Goal: Contribute content: Add original content to the website for others to see

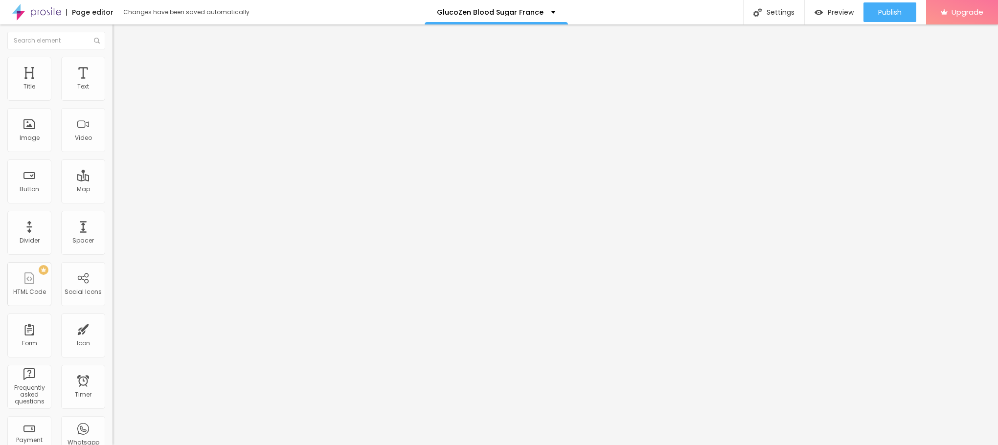
click at [113, 84] on span "Add image" at bounding box center [133, 80] width 40 height 8
click at [113, 57] on img at bounding box center [117, 61] width 9 height 9
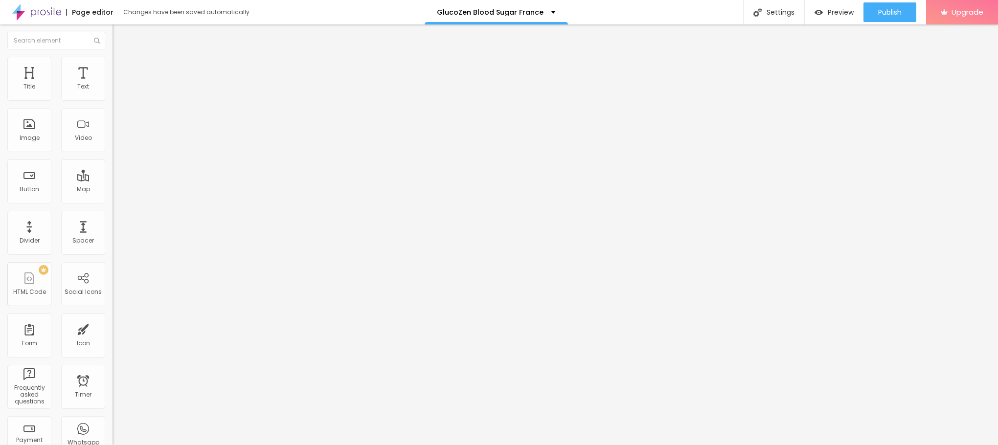
type input "95"
type input "90"
type input "85"
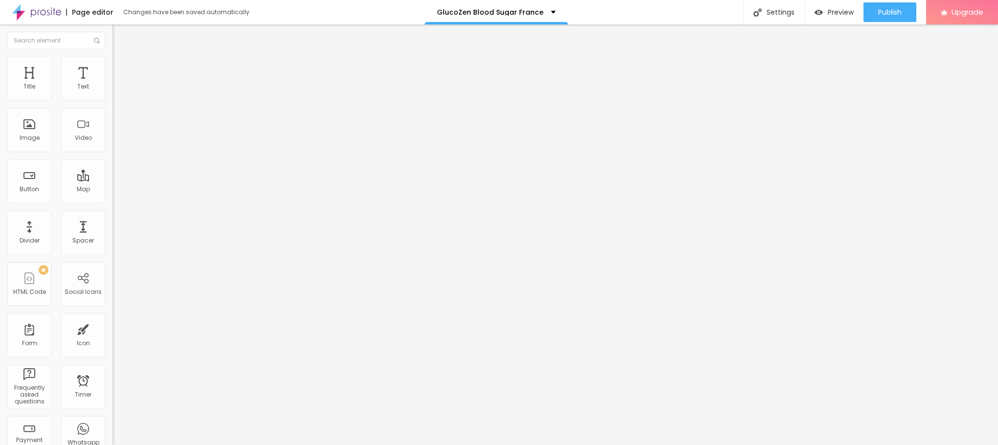
type input "85"
type input "80"
type input "75"
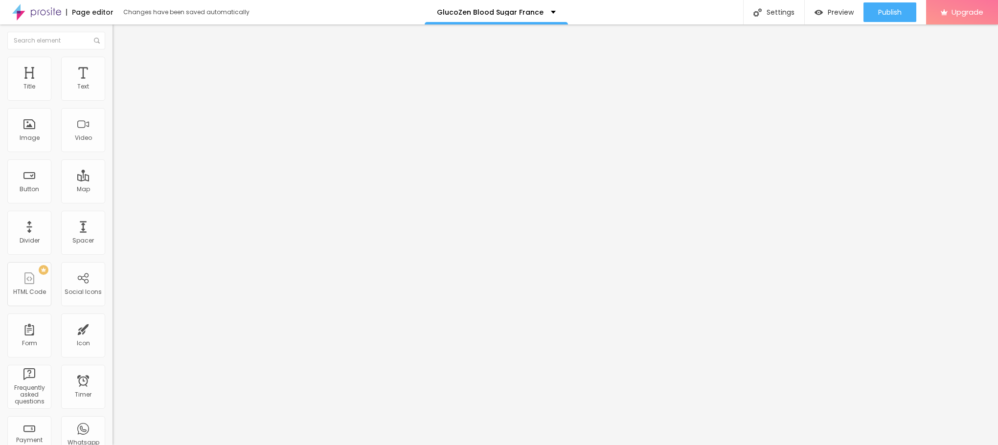
type input "70"
type input "65"
type input "60"
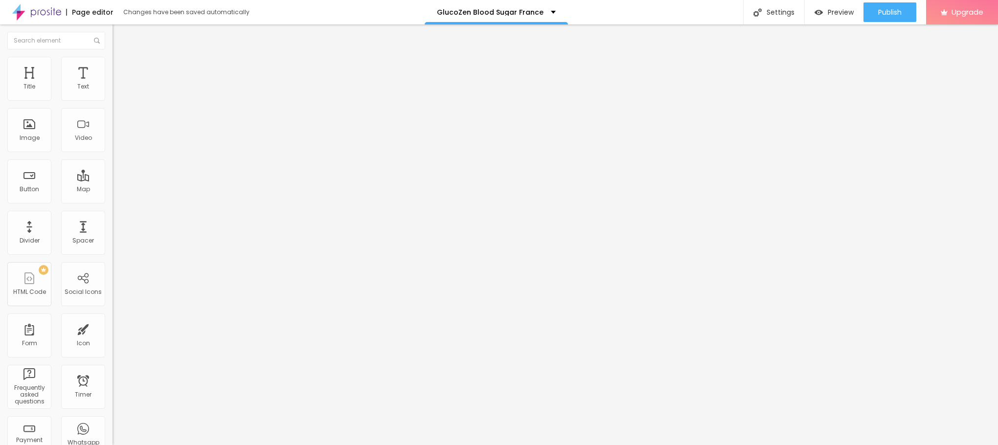
type input "60"
type input "55"
type input "50"
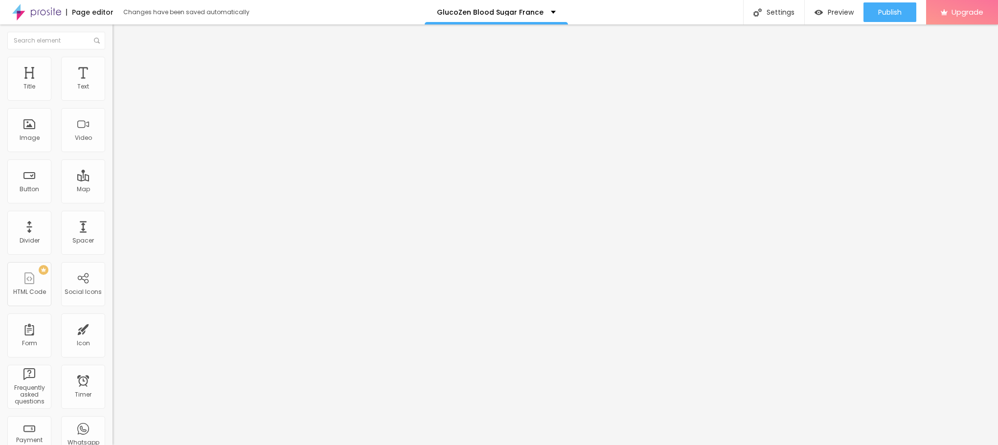
type input "45"
type input "40"
type input "35"
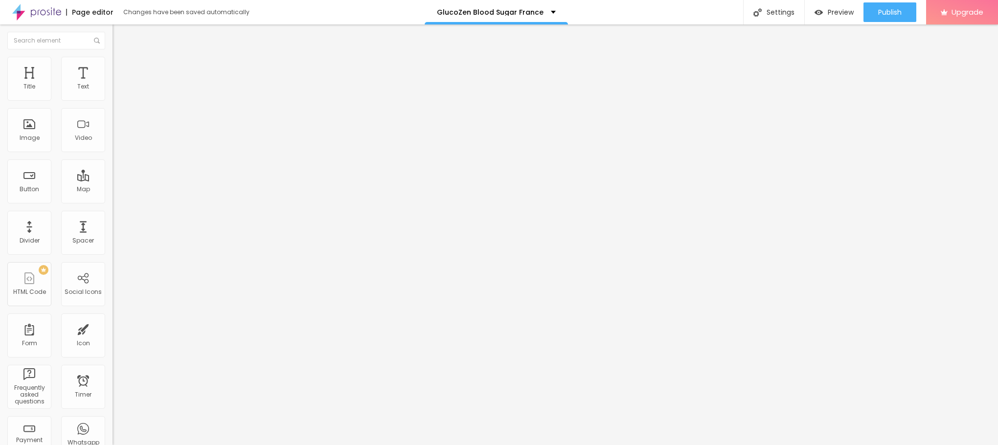
type input "35"
type input "30"
type input "25"
drag, startPoint x: 104, startPoint y: 106, endPoint x: 27, endPoint y: 104, distance: 77.4
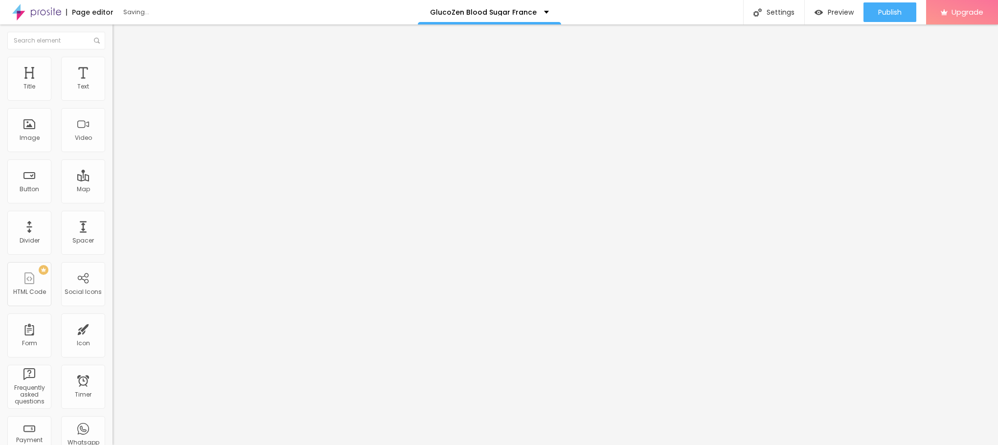
type input "25"
click at [113, 100] on input "range" at bounding box center [144, 97] width 63 height 8
drag, startPoint x: 46, startPoint y: 263, endPoint x: 0, endPoint y: 263, distance: 45.5
click at [113, 224] on div "Change image Image description (Alt) Align Aspect Ratio Original Cinema 16:9 De…" at bounding box center [169, 149] width 113 height 147
paste input "[URL][DOMAIN_NAME]"
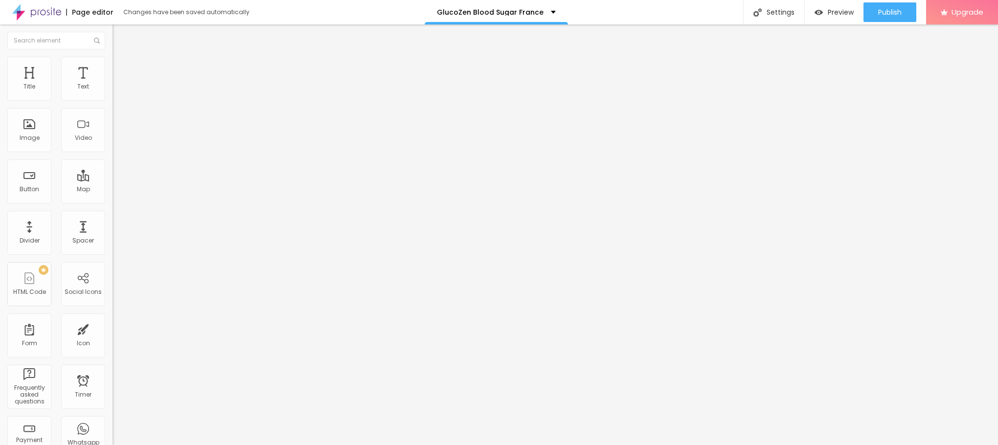
scroll to position [0, 80]
type input "[URL][DOMAIN_NAME]"
click at [113, 28] on button "Edit Image" at bounding box center [169, 35] width 113 height 23
drag, startPoint x: 57, startPoint y: 110, endPoint x: 0, endPoint y: 128, distance: 60.1
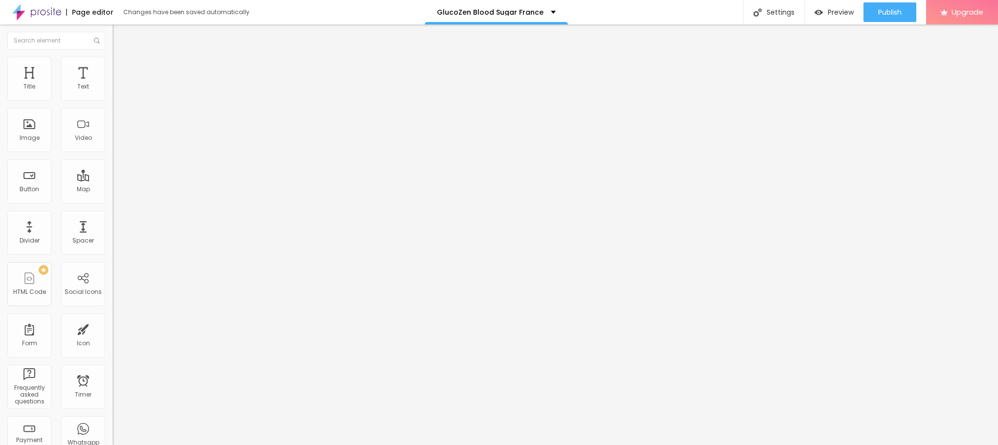
click at [113, 128] on div "Text Click me Align Size Default Small Default Big Link URL https:// Open in ne…" at bounding box center [169, 147] width 113 height 142
paste input "👇😍Achetez maintenant😍👇"
type input "👇😍Achetez maintenant😍👇"
click at [113, 158] on div "Size Default Small Default Big" at bounding box center [169, 157] width 113 height 33
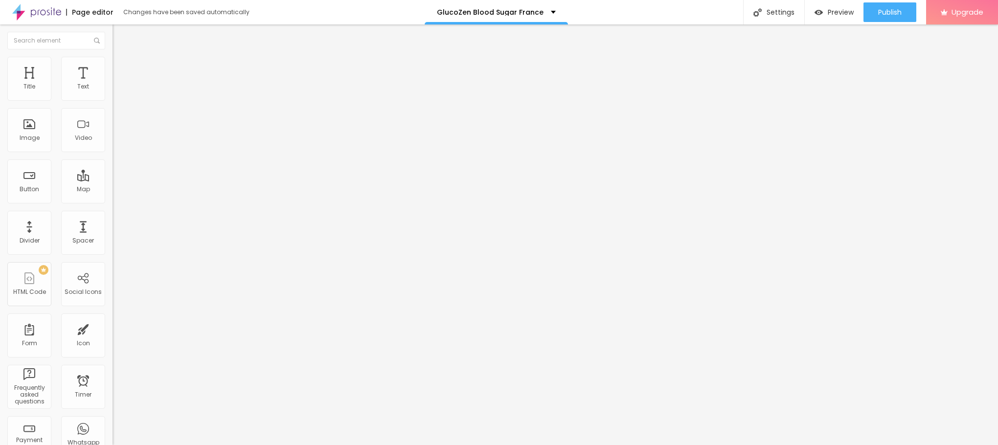
scroll to position [0, 0]
click at [113, 156] on div "Size Default Small Default Big" at bounding box center [169, 157] width 113 height 33
click at [113, 154] on span "Default" at bounding box center [123, 150] width 21 height 8
click at [113, 160] on span "Small" at bounding box center [122, 156] width 18 height 8
click at [113, 201] on input "https://" at bounding box center [171, 197] width 117 height 10
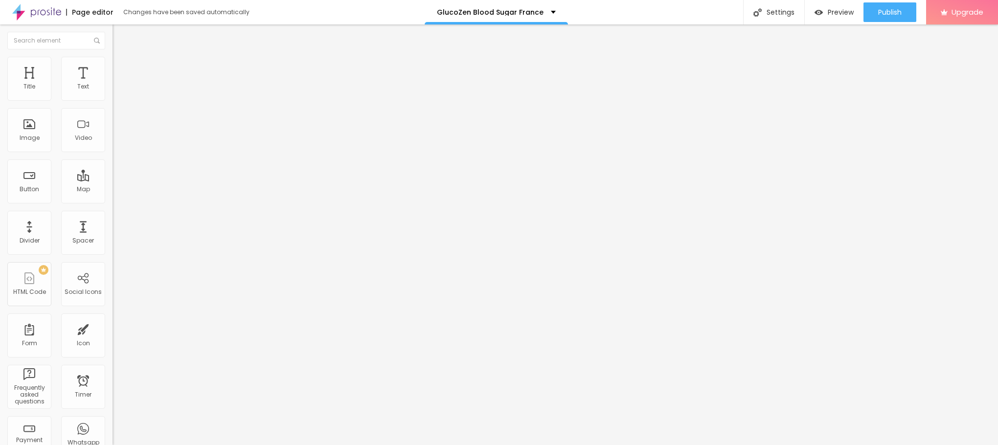
scroll to position [0, 0]
drag, startPoint x: 40, startPoint y: 202, endPoint x: 0, endPoint y: 216, distance: 42.7
click at [113, 216] on div "Text 👇😍Achetez maintenant😍👇 Align Size Small Small Default Big Link URL https:/…" at bounding box center [169, 147] width 113 height 142
paste input "[URL][DOMAIN_NAME]"
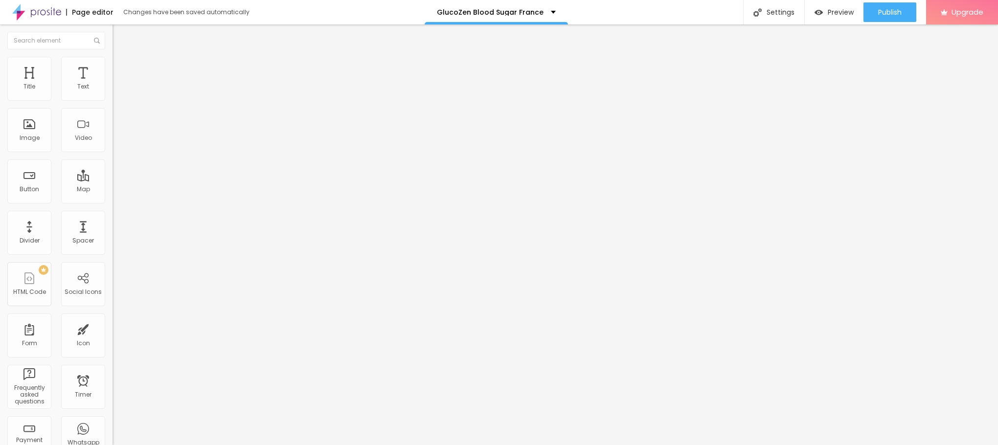
scroll to position [0, 83]
type input "[URL][DOMAIN_NAME]"
click at [120, 32] on div "Edit Button" at bounding box center [146, 36] width 52 height 8
click at [120, 35] on div "Edit Button" at bounding box center [146, 36] width 52 height 8
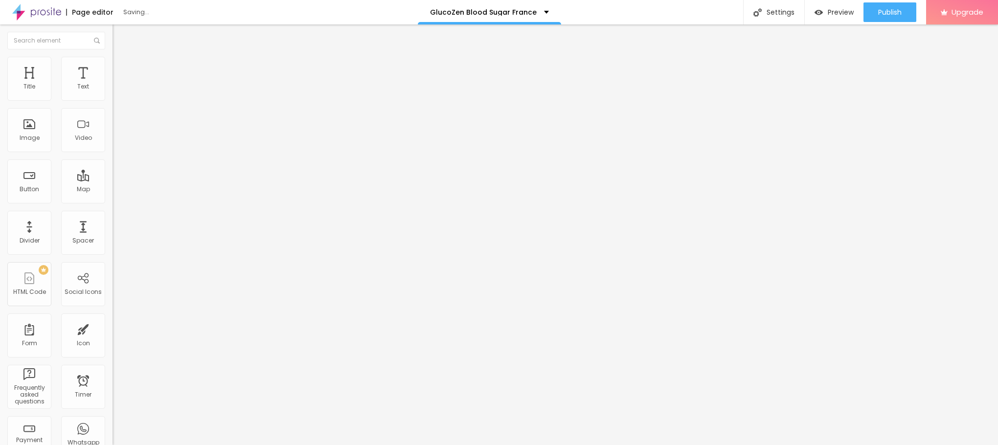
click at [116, 142] on icon "button" at bounding box center [119, 139] width 6 height 6
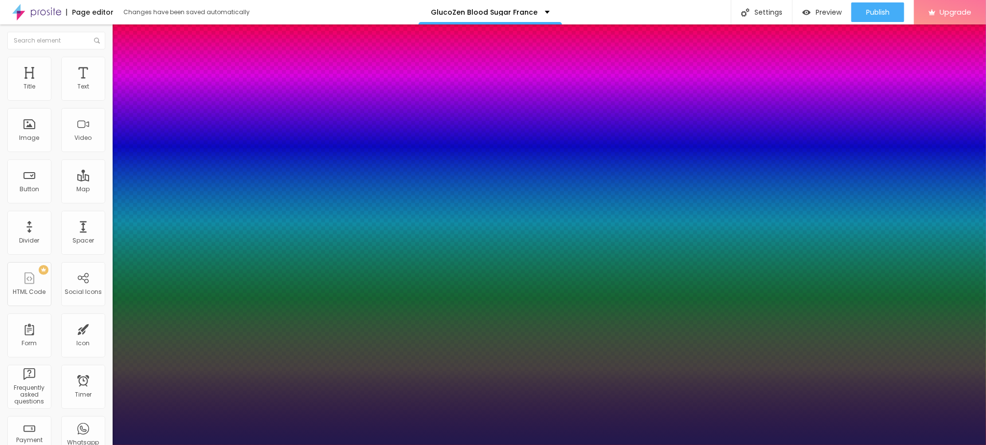
type input "1"
type input "26"
type input "1"
type input "32"
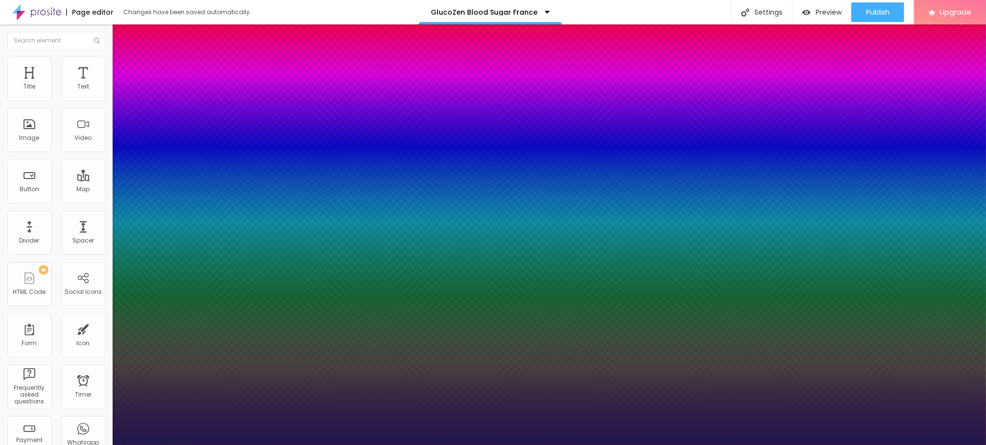
type input "32"
type input "1"
type input "34"
type input "1"
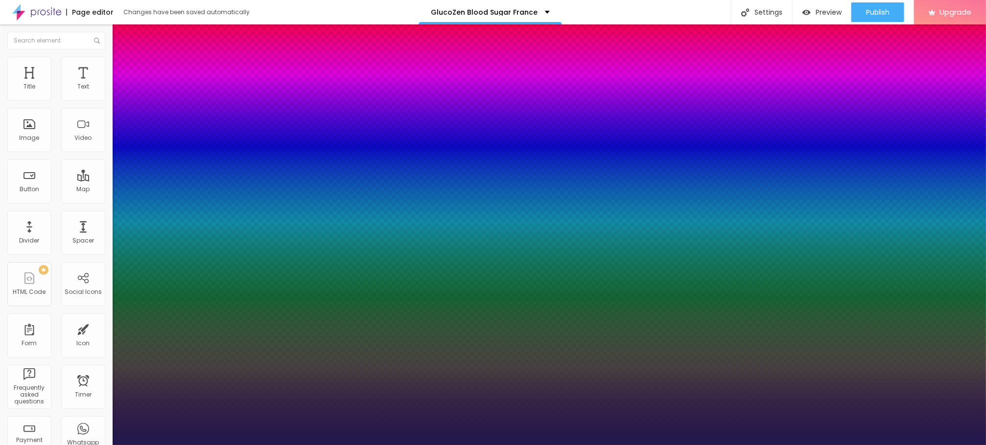
type input "36"
type input "1"
type input "39"
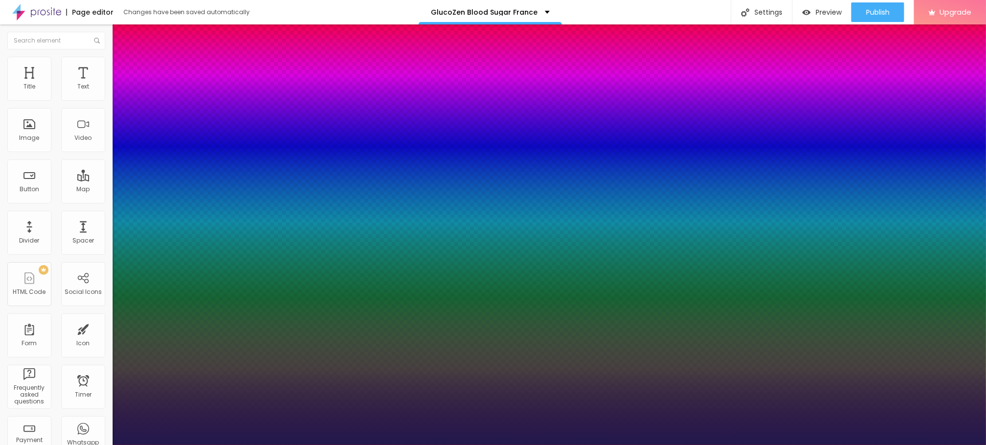
type input "1"
type input "40"
type input "1"
type input "42"
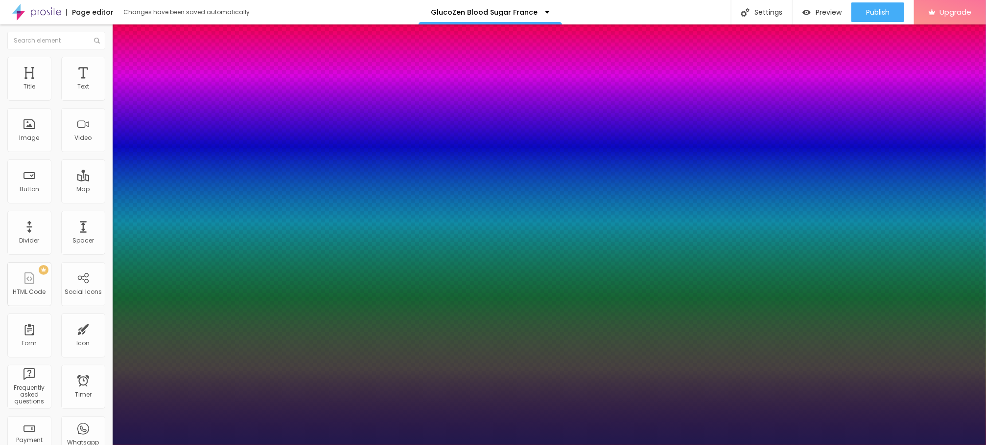
type input "42"
type input "1"
type input "43"
type input "1"
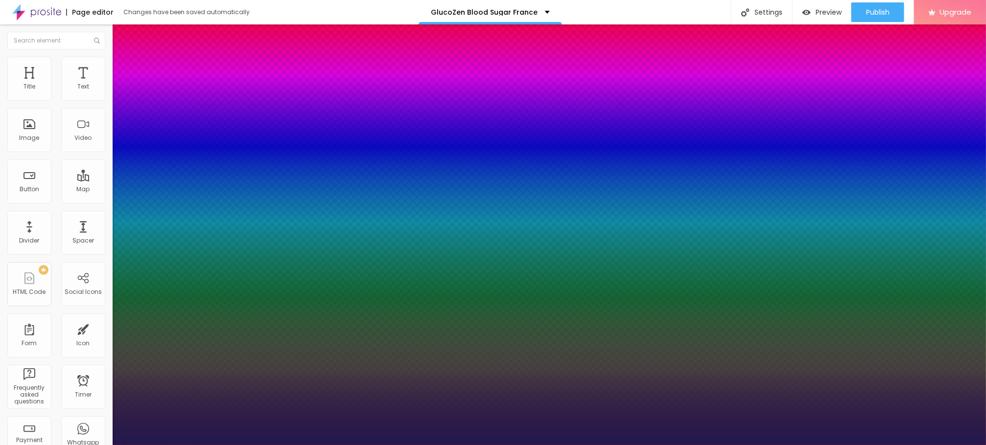
type input "44"
type input "1"
type input "47"
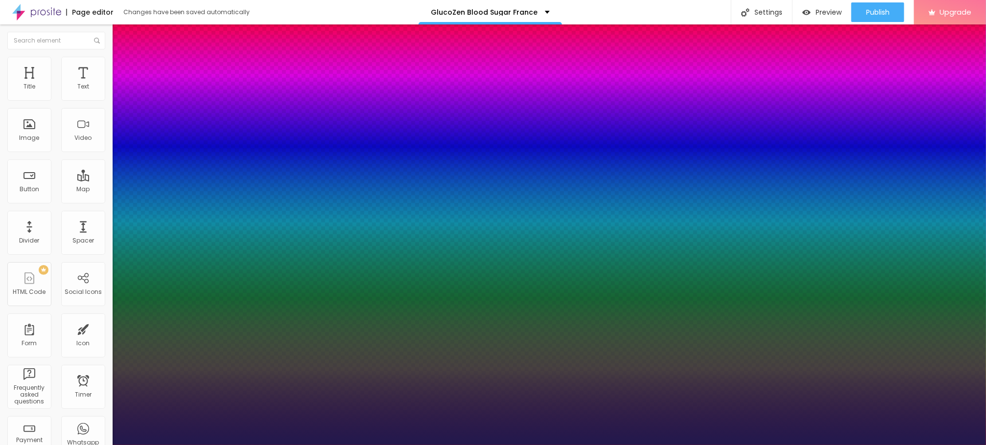
type input "1"
type input "48"
type input "1"
type input "49"
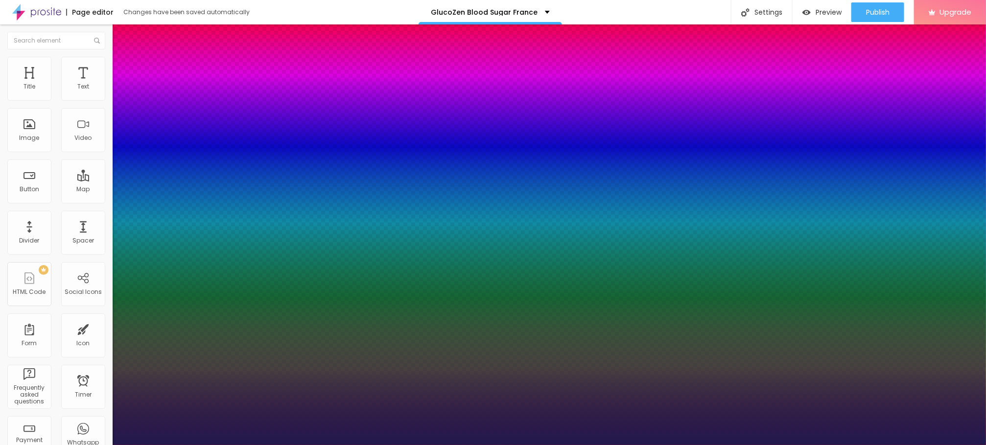
type input "49"
type input "1"
type input "59"
type input "1"
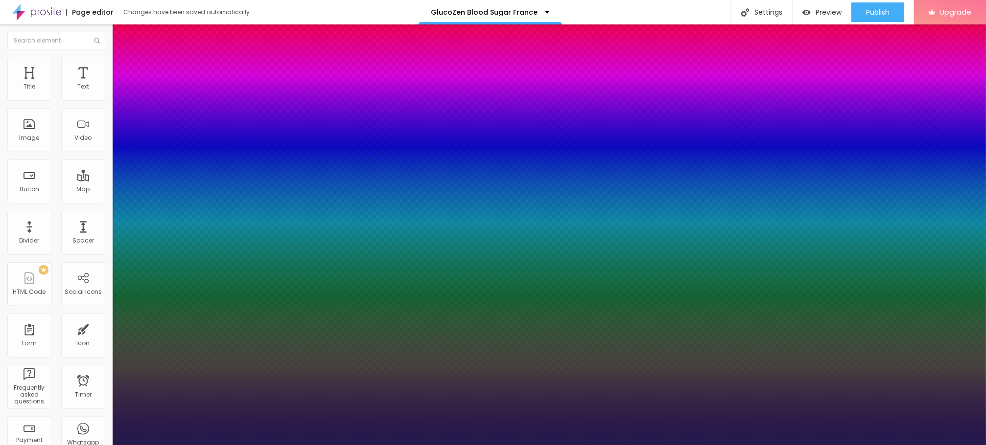
drag, startPoint x: 134, startPoint y: 276, endPoint x: 165, endPoint y: 282, distance: 31.9
type input "59"
click at [371, 445] on div at bounding box center [493, 445] width 986 height 0
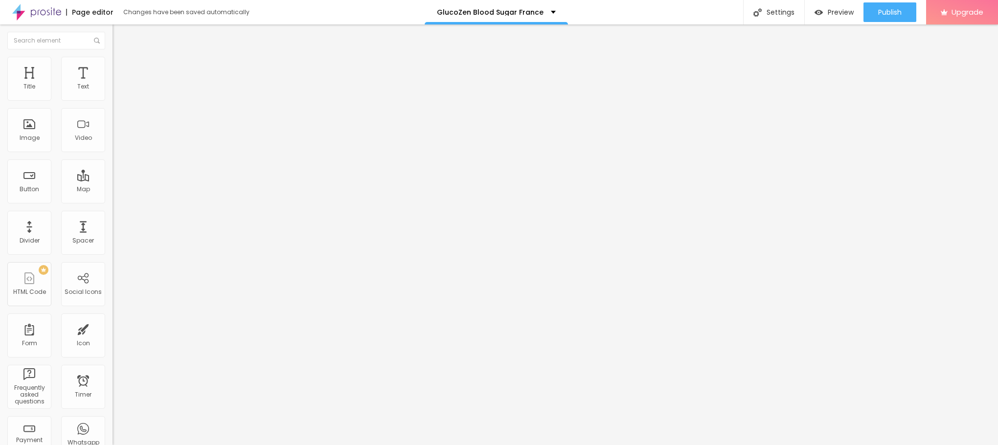
click at [113, 94] on button "button" at bounding box center [120, 89] width 14 height 10
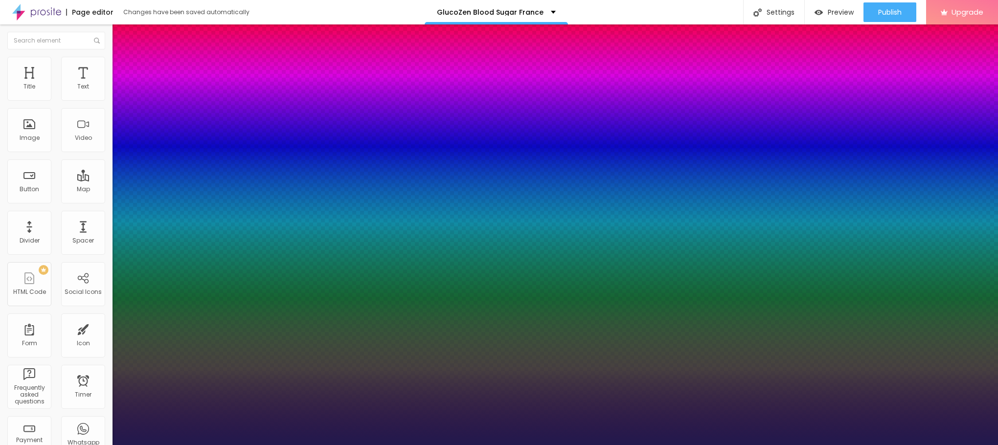
type input "1"
type input "18"
type input "1"
type input "21"
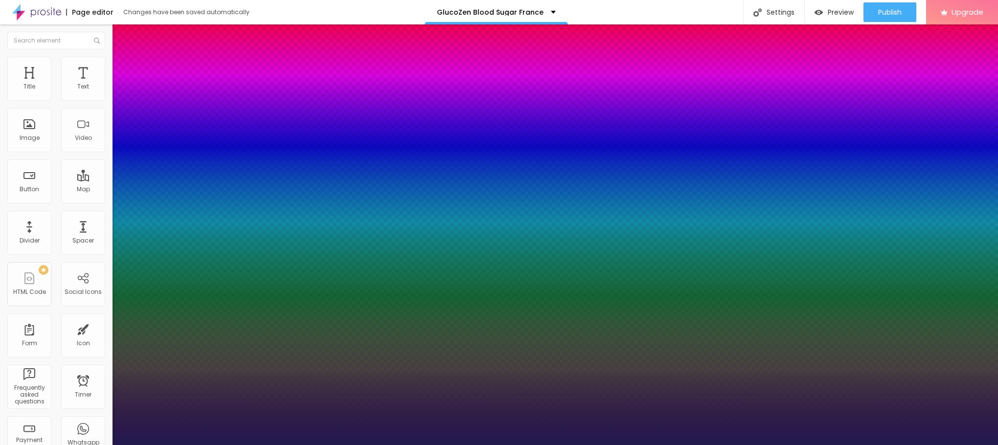
type input "21"
type input "1"
type input "21"
click at [491, 445] on div at bounding box center [499, 445] width 998 height 0
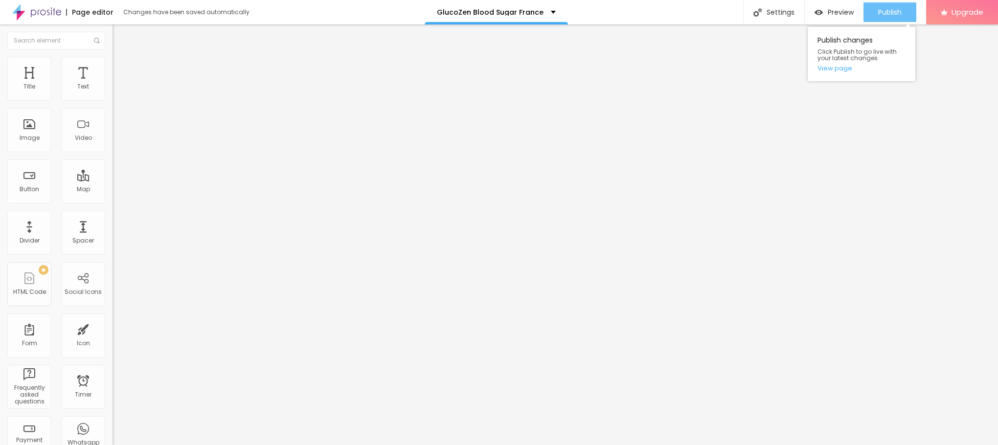
click at [893, 2] on div "Publish" at bounding box center [890, 12] width 23 height 20
click at [837, 66] on link "View page" at bounding box center [862, 68] width 88 height 6
